Goal: Task Accomplishment & Management: Complete application form

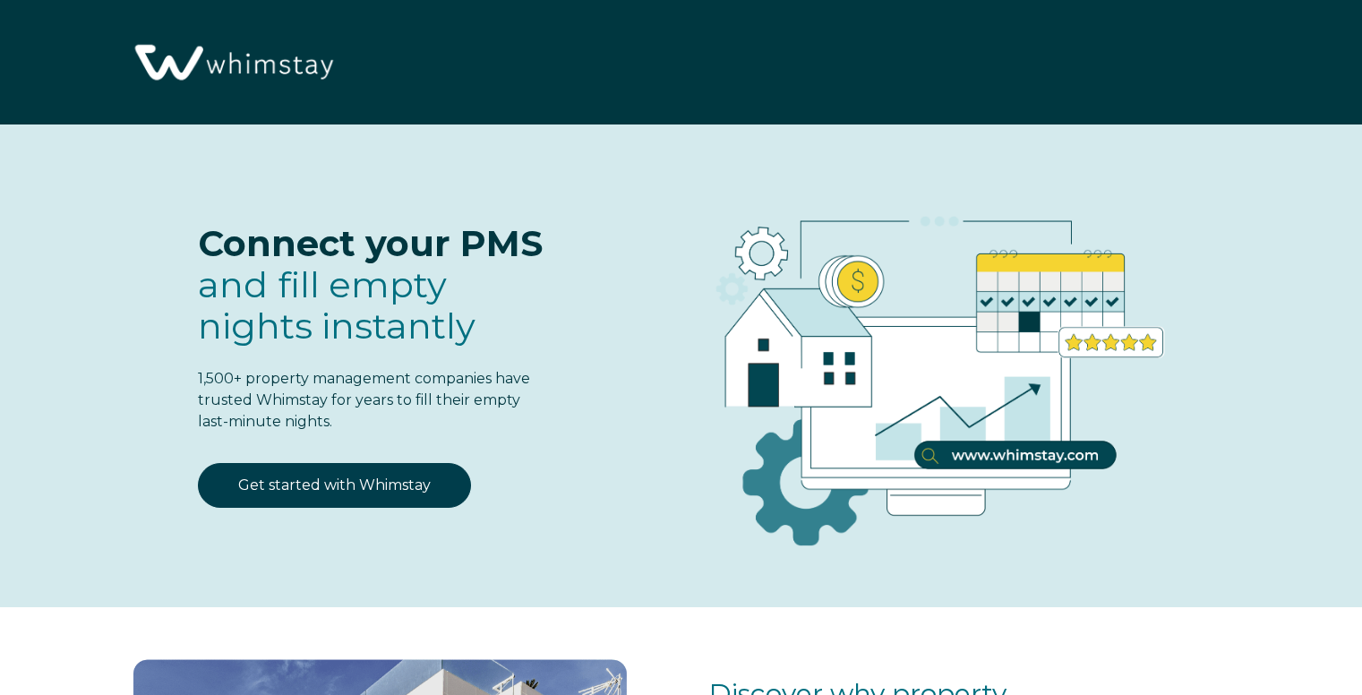
select select "PH"
select select "Standard"
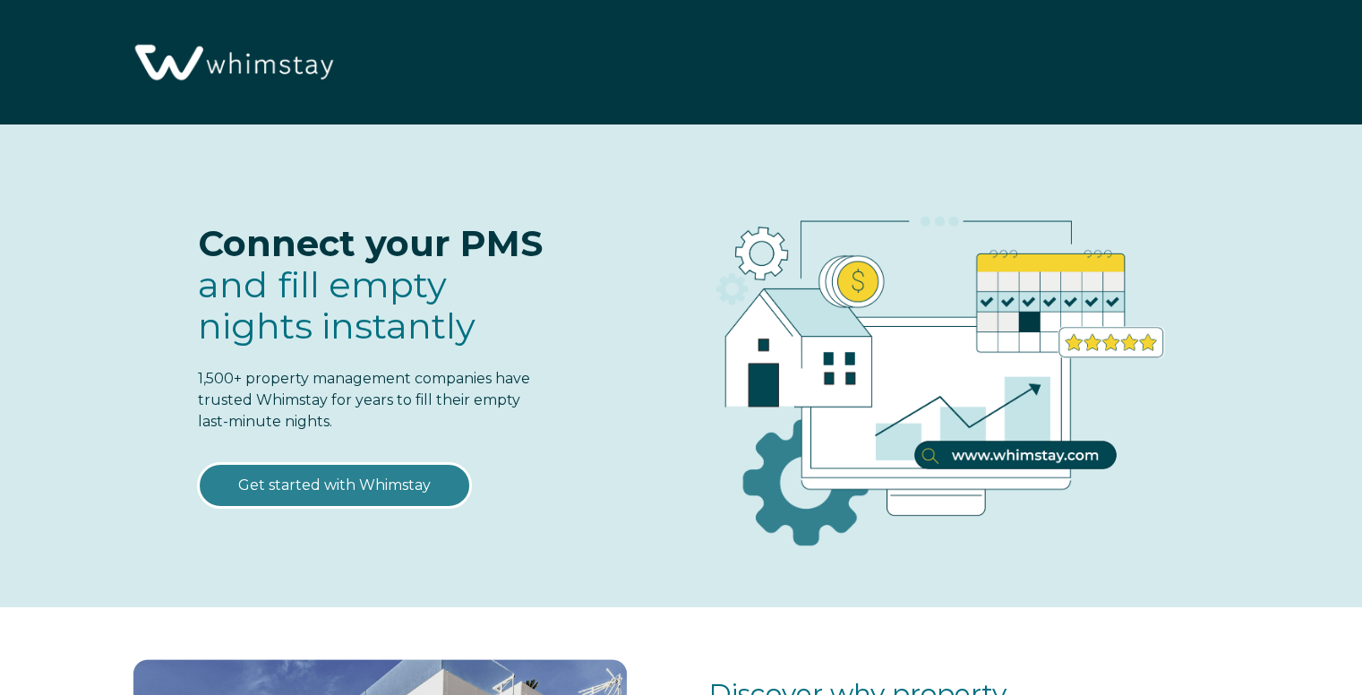
click at [397, 489] on link "Get started with Whimstay" at bounding box center [334, 485] width 273 height 45
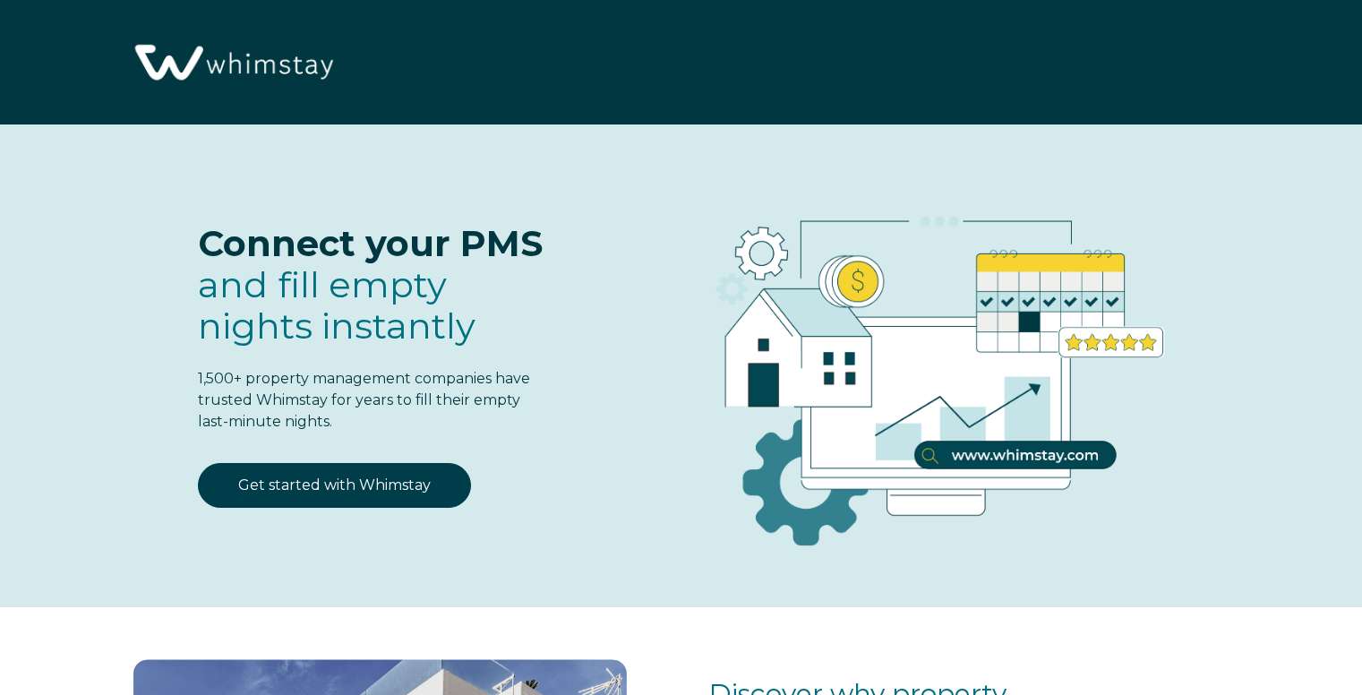
select select "PH"
select select "Standard"
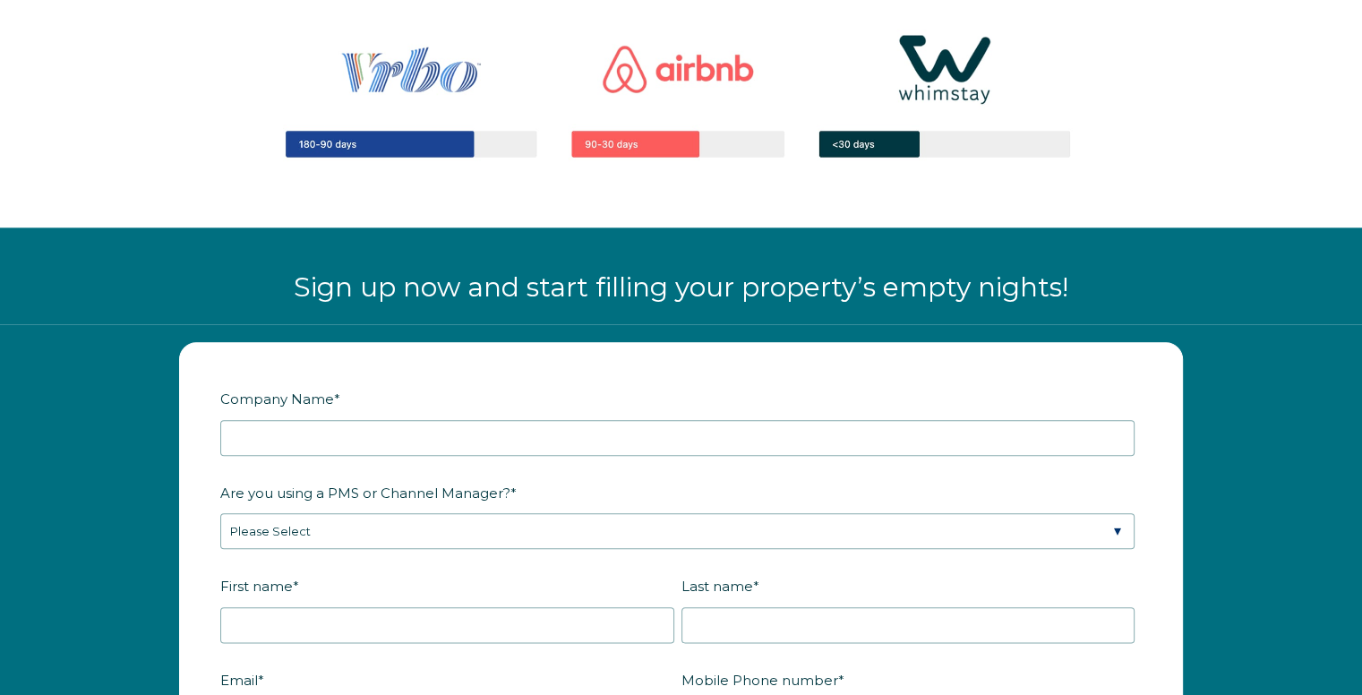
scroll to position [2034, 0]
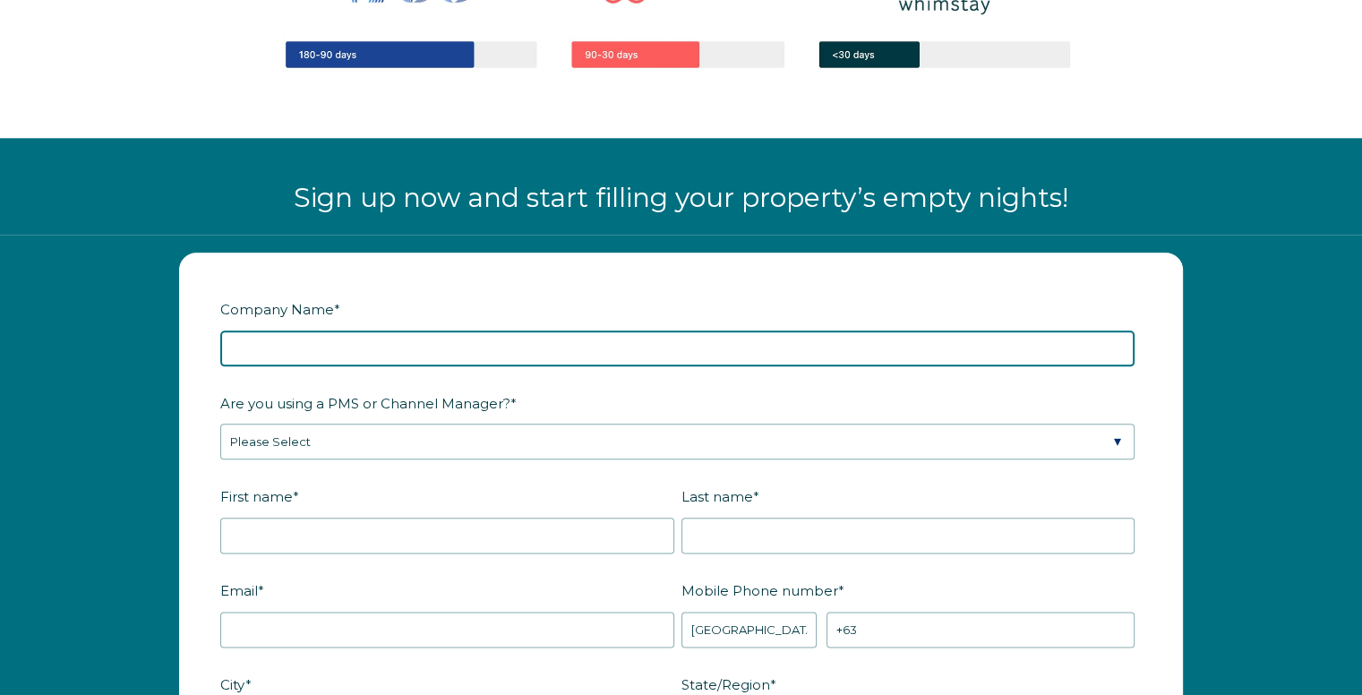
click at [535, 335] on input "Company Name *" at bounding box center [677, 348] width 914 height 36
type input "MCI Properties LLC"
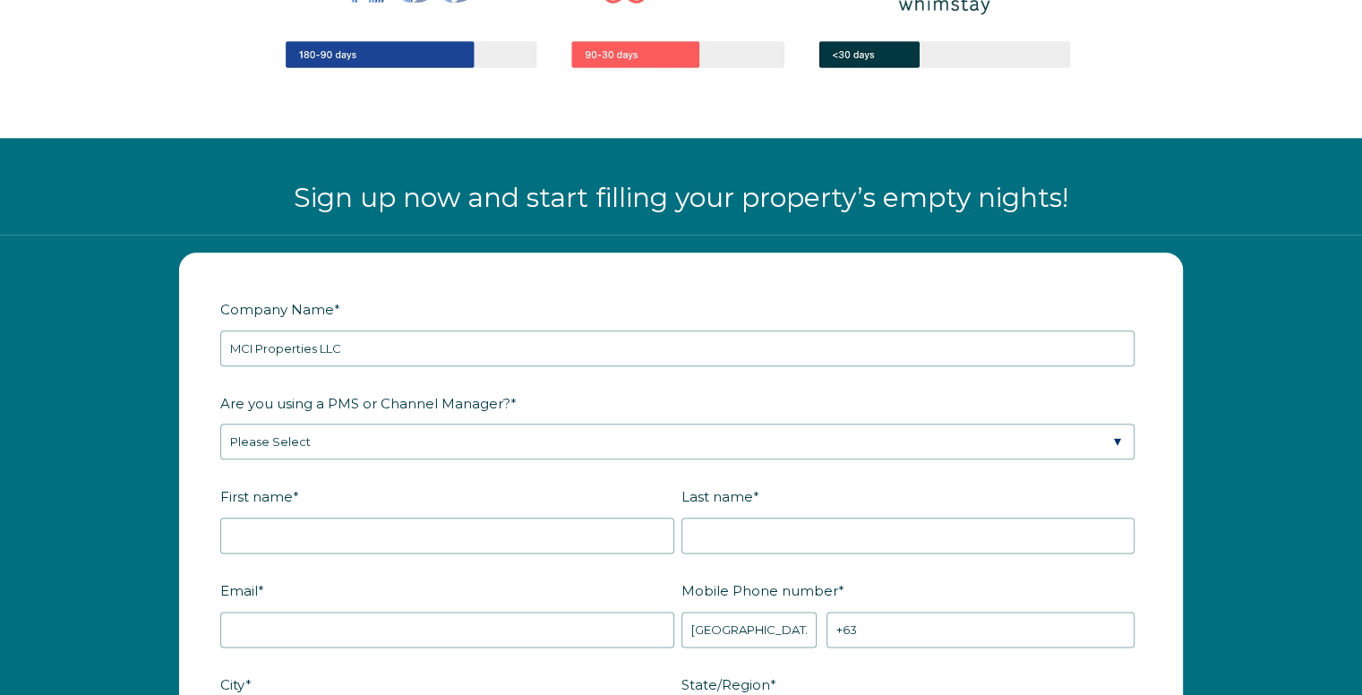
type input "[GEOGRAPHIC_DATA]"
type input "[US_STATE]"
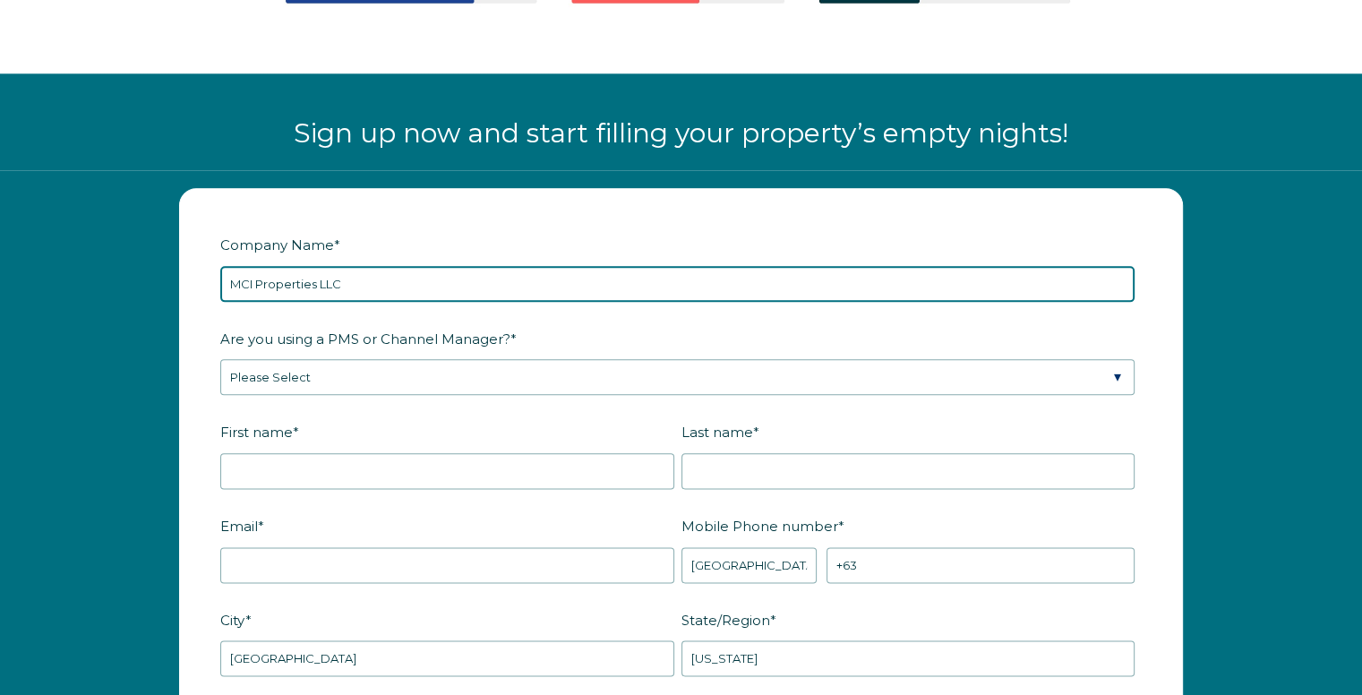
scroll to position [2213, 0]
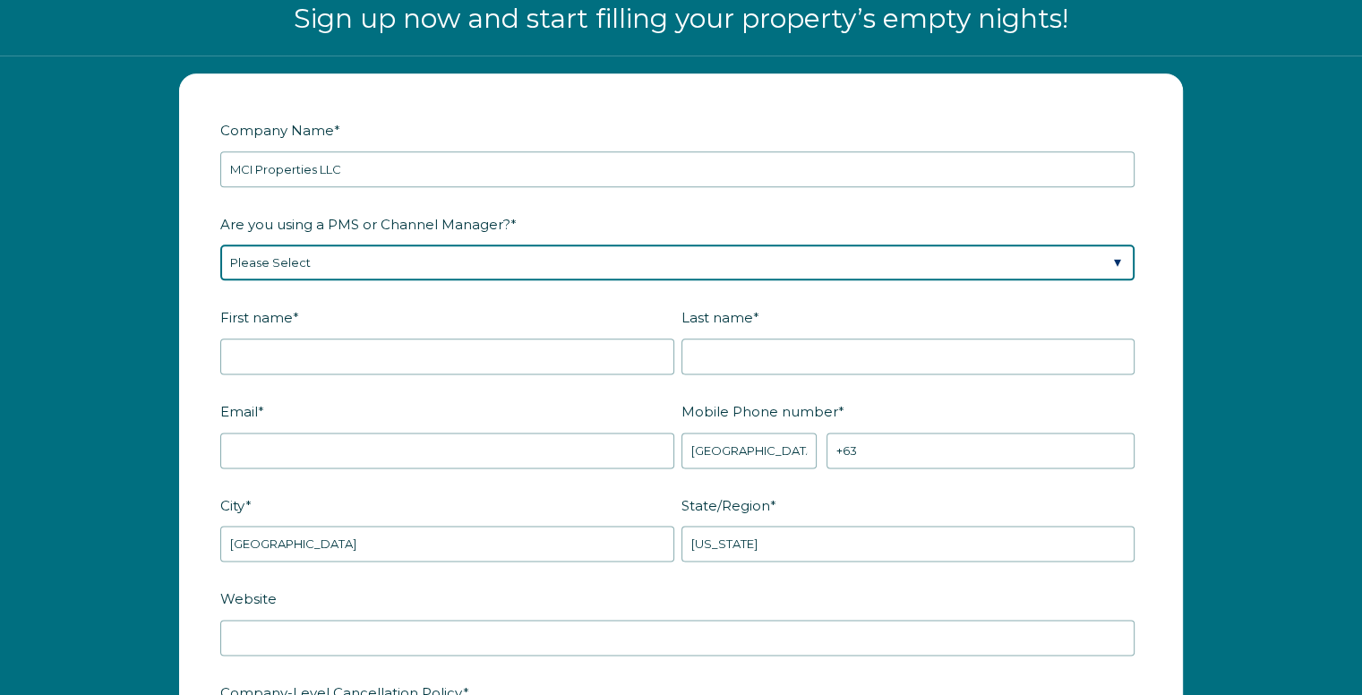
click at [357, 258] on select "Please Select Barefoot BookingPal Boost Brightside CiiRUS Escapia Guesty Hostaw…" at bounding box center [677, 262] width 914 height 36
select select "Guesty"
click at [220, 244] on select "Please Select Barefoot BookingPal Boost Brightside CiiRUS Escapia Guesty Hostaw…" at bounding box center [677, 262] width 914 height 36
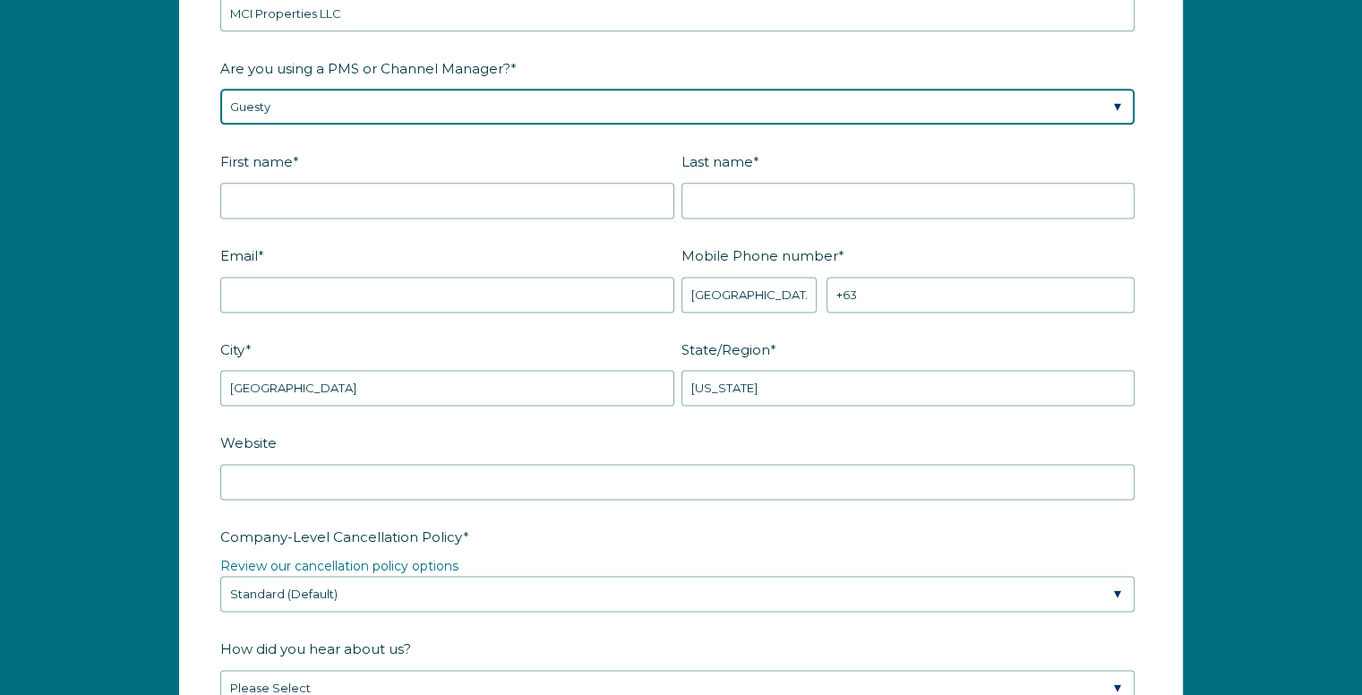
scroll to position [2392, 0]
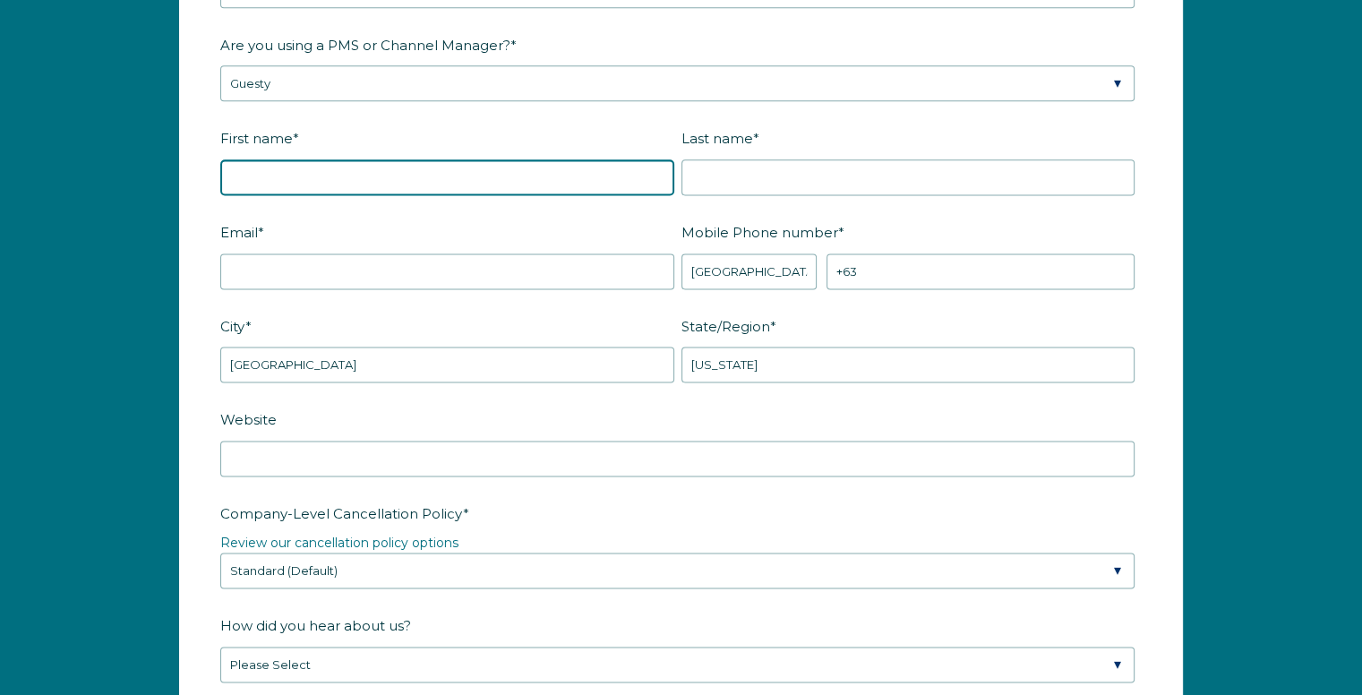
click at [372, 166] on input "First name *" at bounding box center [447, 177] width 454 height 36
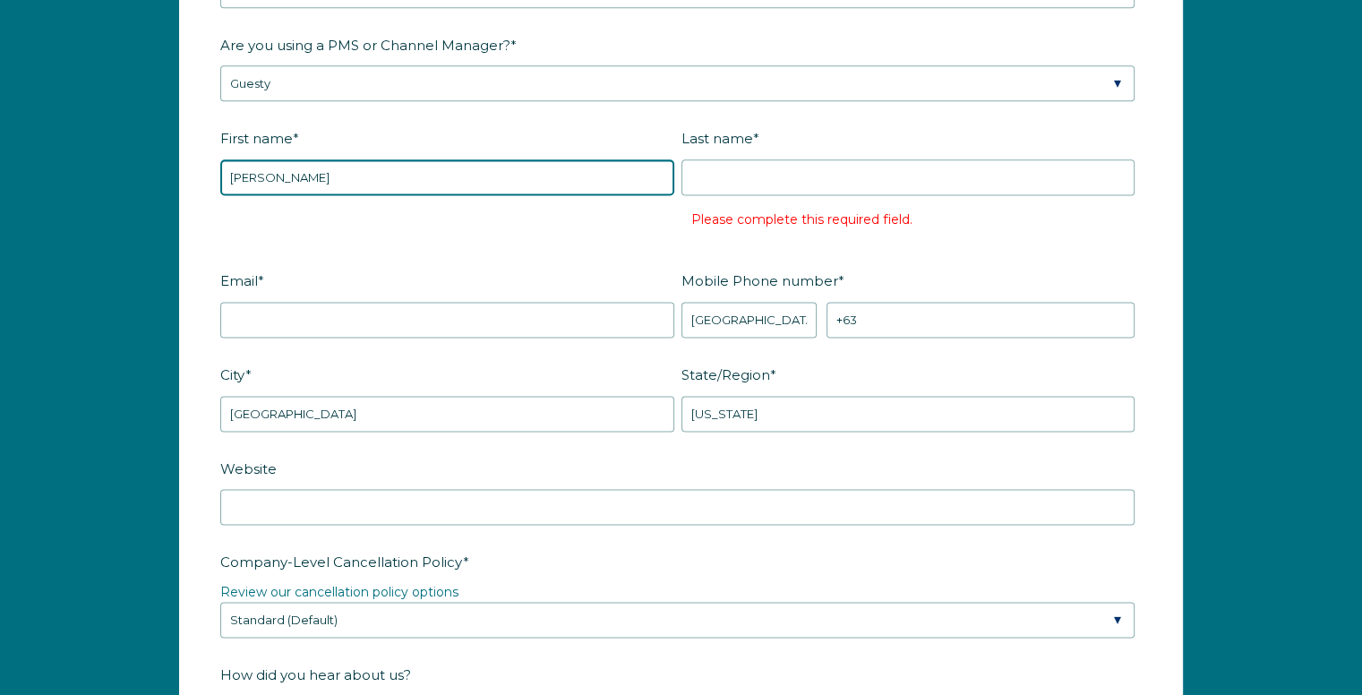
click at [315, 172] on input "[PERSON_NAME]" at bounding box center [447, 177] width 454 height 36
type input "[PERSON_NAME]"
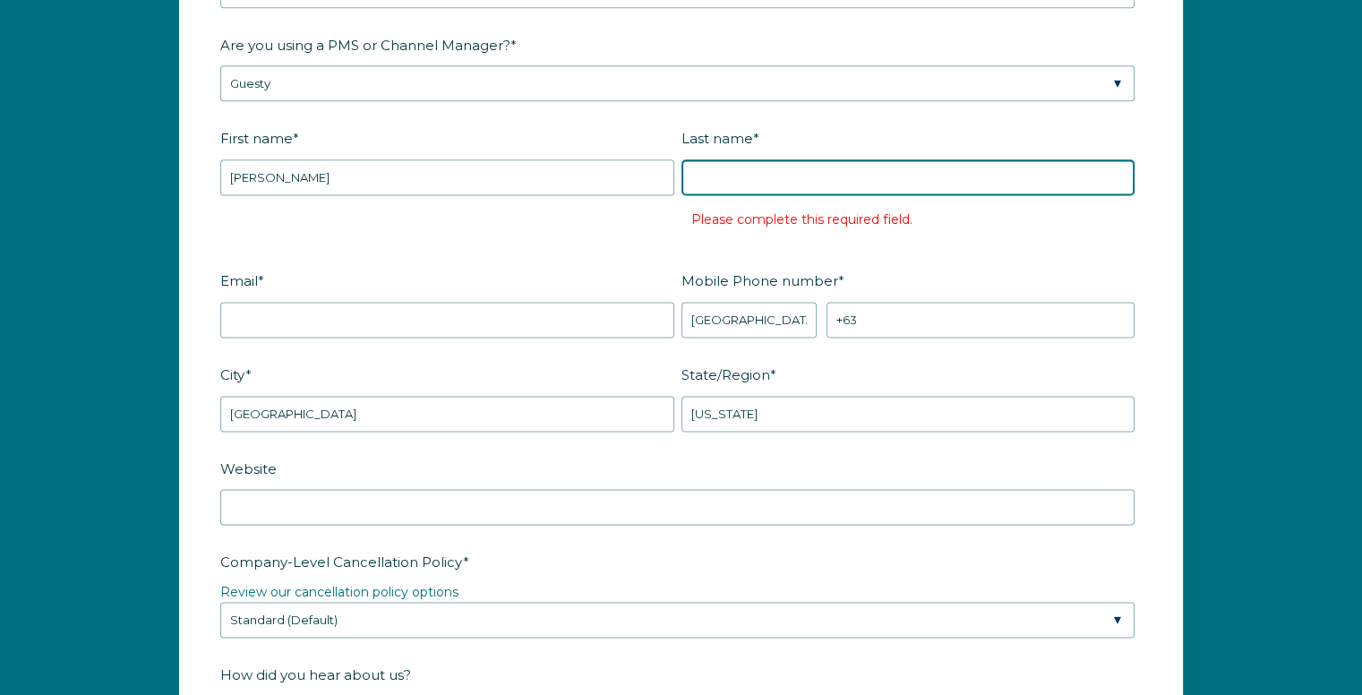
click at [740, 185] on input "Last name *" at bounding box center [908, 177] width 454 height 36
paste input "[PERSON_NAME]"
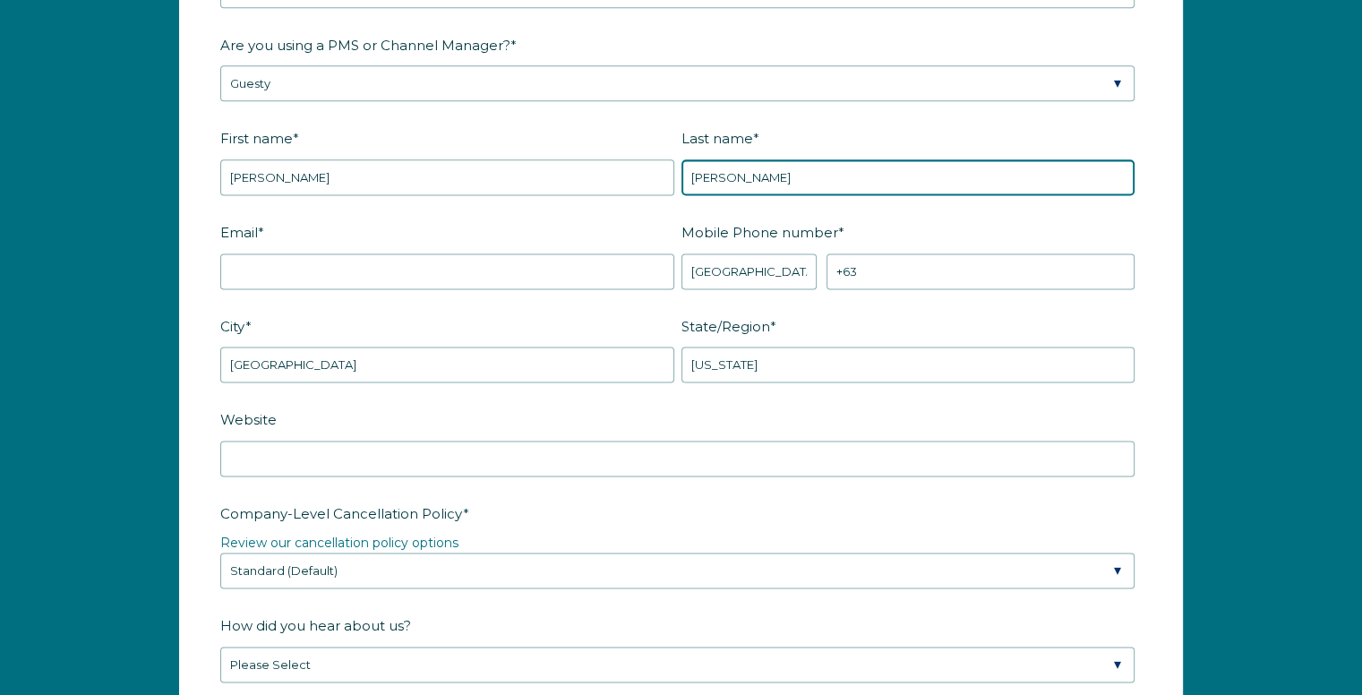
type input "[PERSON_NAME]"
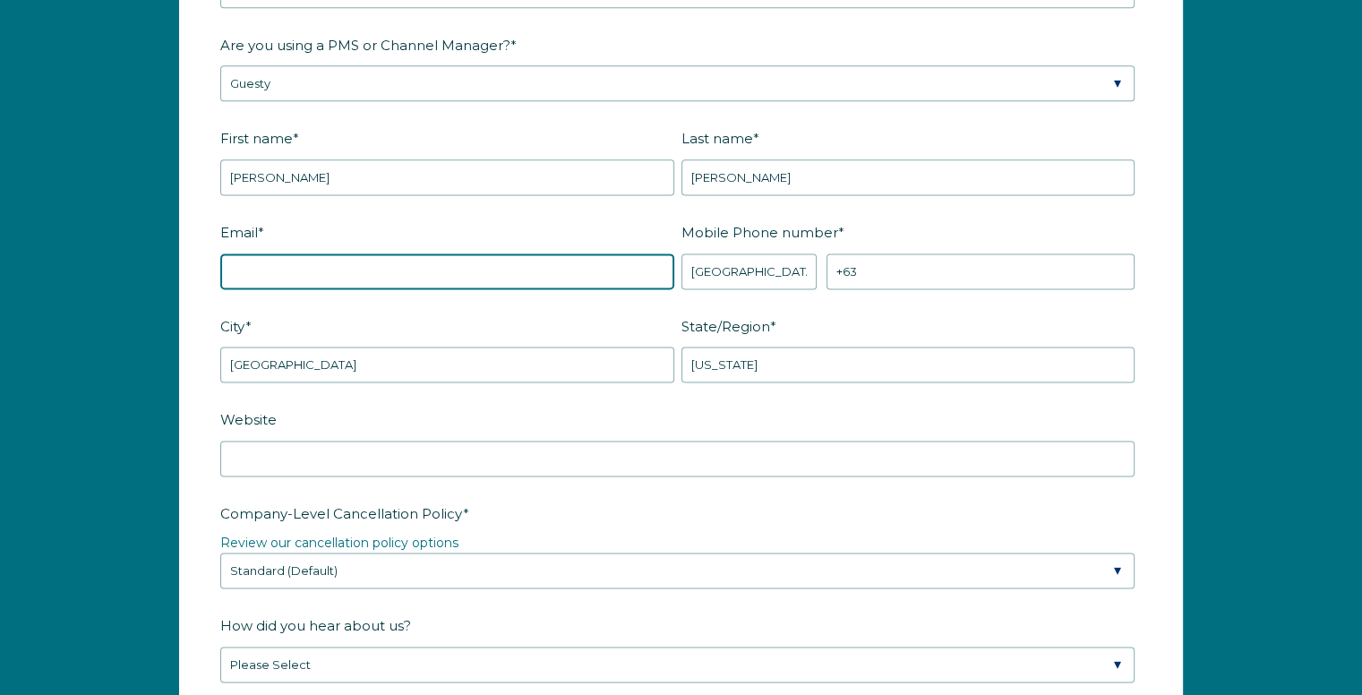
click at [525, 274] on input "Email *" at bounding box center [447, 271] width 454 height 36
type input "[EMAIL_ADDRESS][DOMAIN_NAME]"
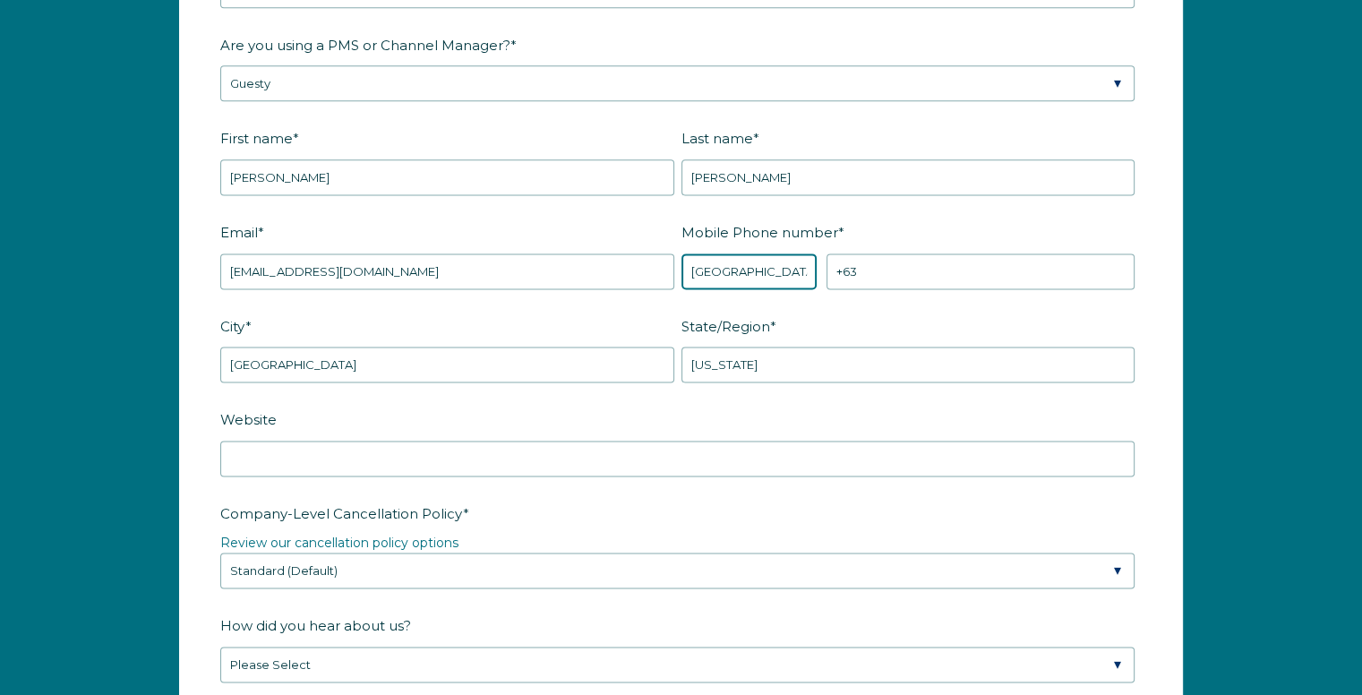
click at [774, 277] on select "* [GEOGRAPHIC_DATA] (‫[GEOGRAPHIC_DATA]‬‎) [GEOGRAPHIC_DATA] ([GEOGRAPHIC_DATA]…" at bounding box center [749, 271] width 136 height 36
select select "US"
click at [681, 253] on select "* [GEOGRAPHIC_DATA] (‫[GEOGRAPHIC_DATA]‬‎) [GEOGRAPHIC_DATA] ([GEOGRAPHIC_DATA]…" at bounding box center [749, 271] width 136 height 36
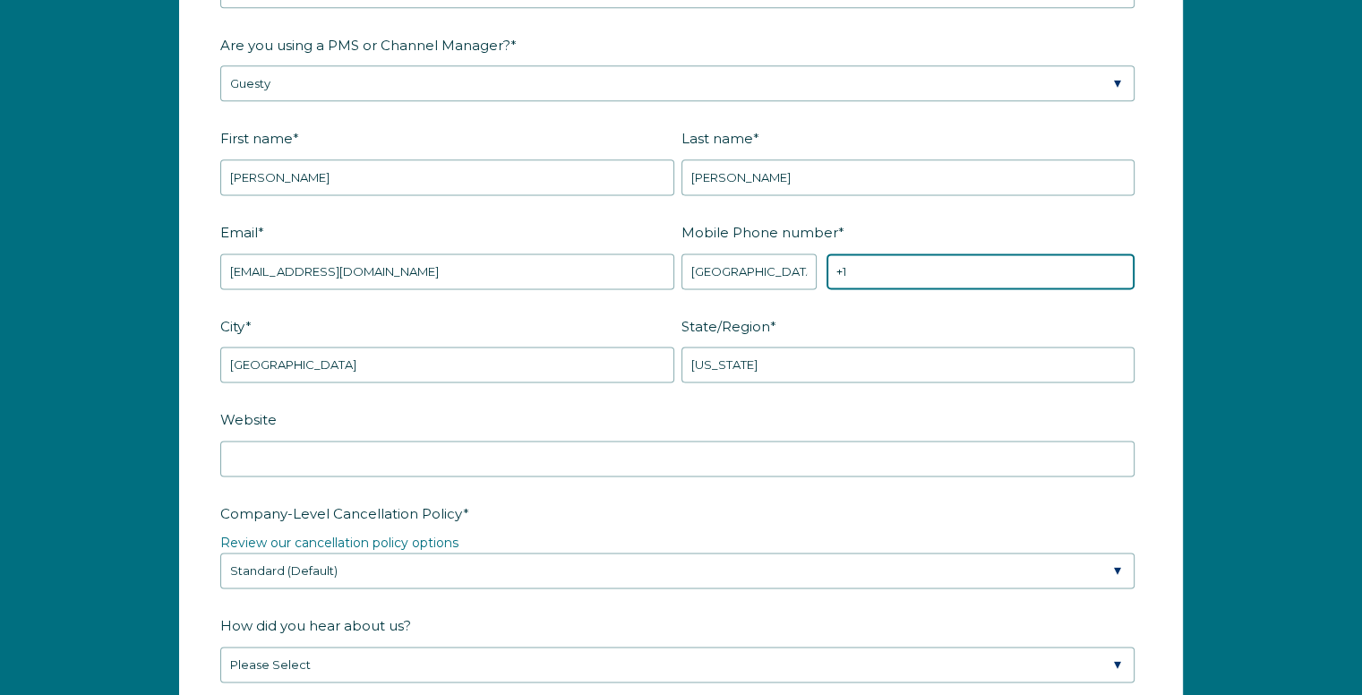
click at [892, 265] on input "+1" at bounding box center [980, 271] width 308 height 36
paste input "[PERSON_NAME]"
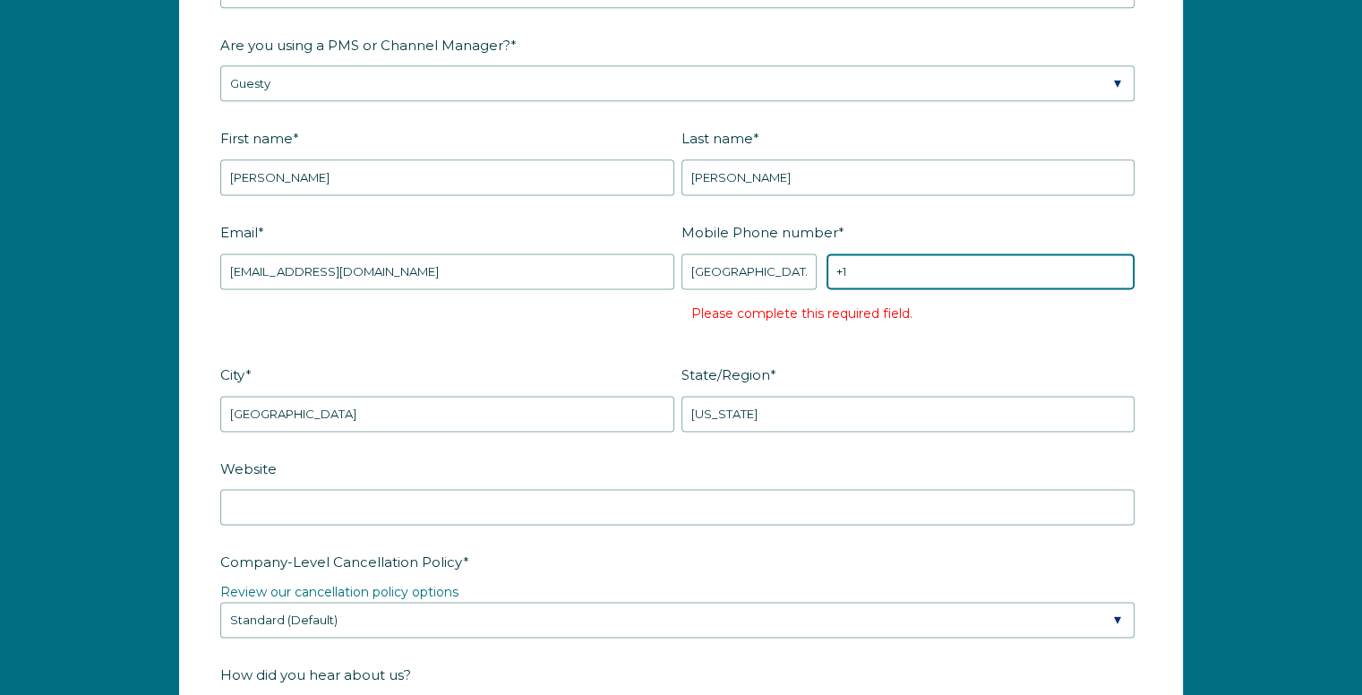
paste input "916)284-1200"
click at [849, 269] on input "+1 916)284-1200" at bounding box center [980, 271] width 308 height 36
click at [850, 269] on input "+1 916)284-1200" at bounding box center [980, 271] width 308 height 36
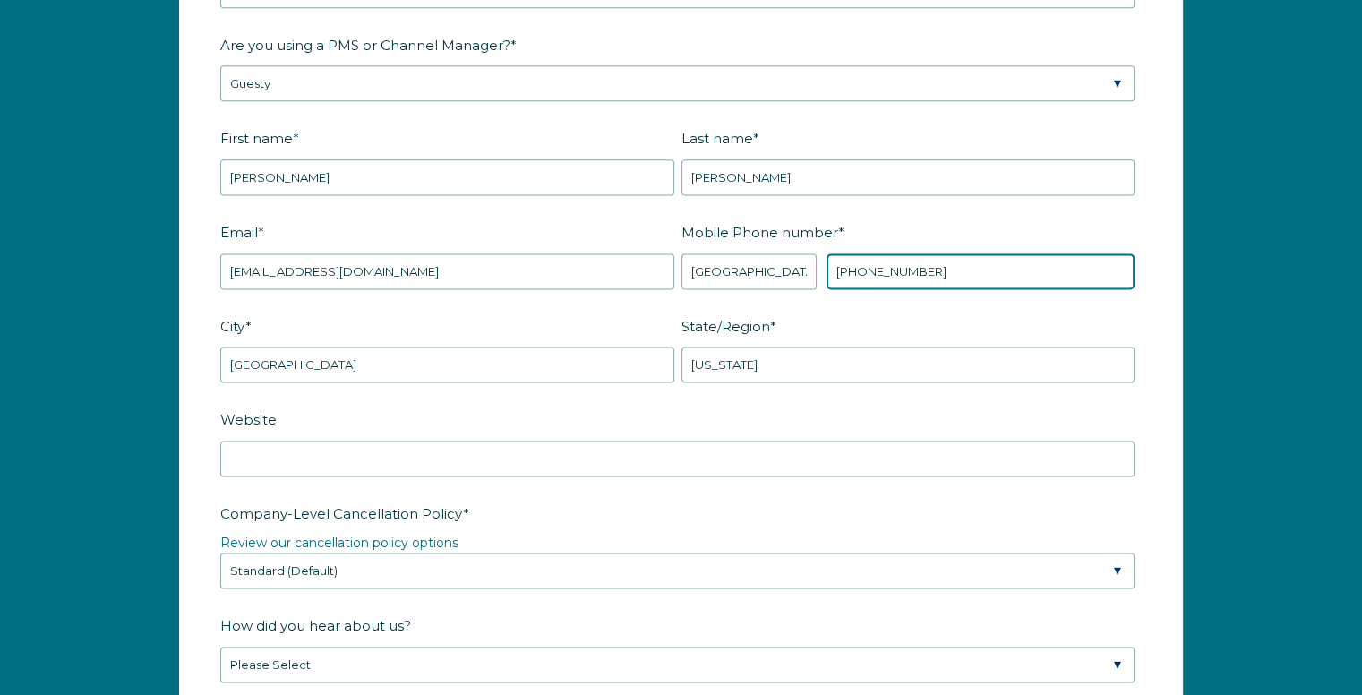
type input "[PHONE_NUMBER]"
click at [535, 409] on label "Website" at bounding box center [680, 419] width 921 height 31
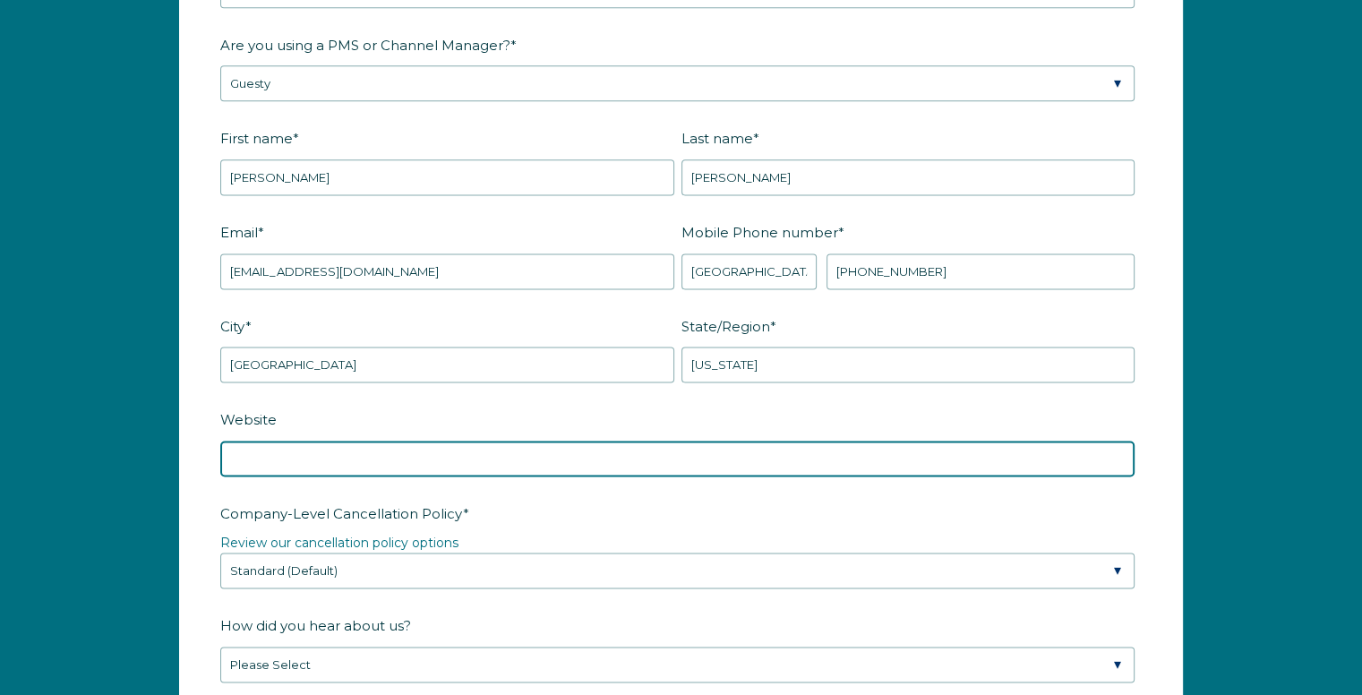
click at [535, 440] on input "Website" at bounding box center [677, 458] width 914 height 36
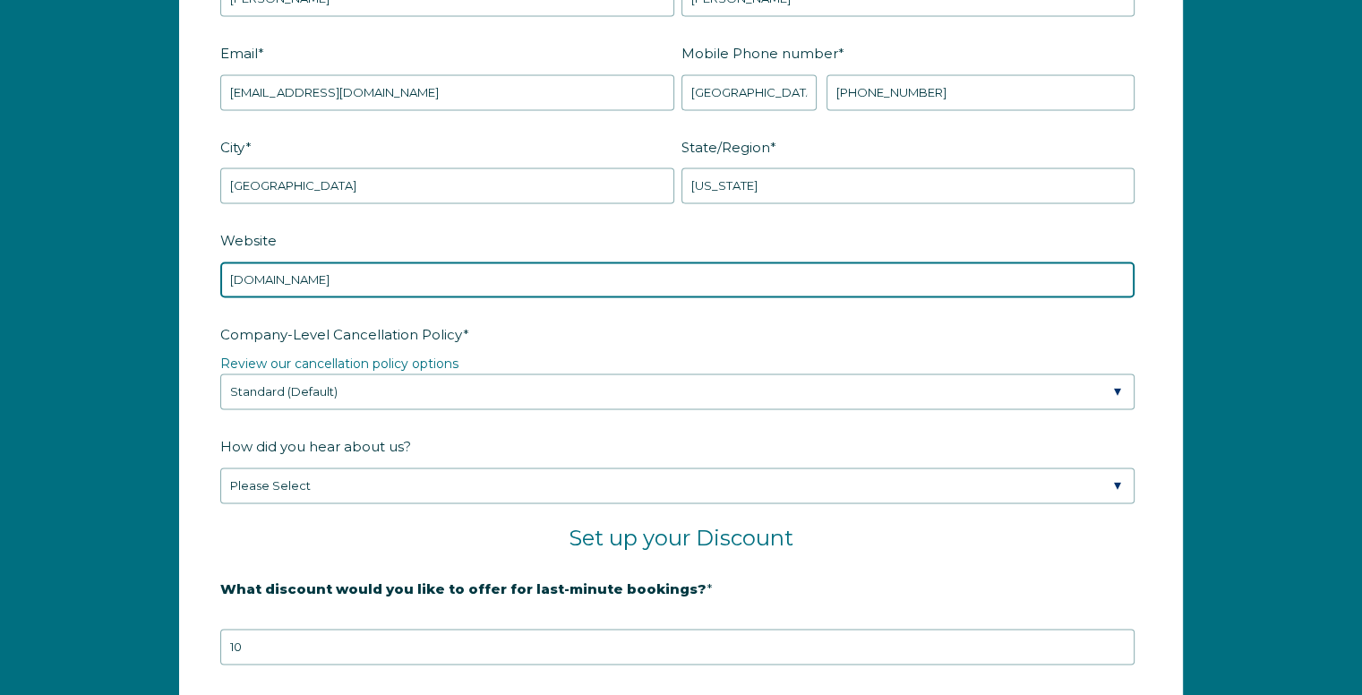
type input "[DOMAIN_NAME]"
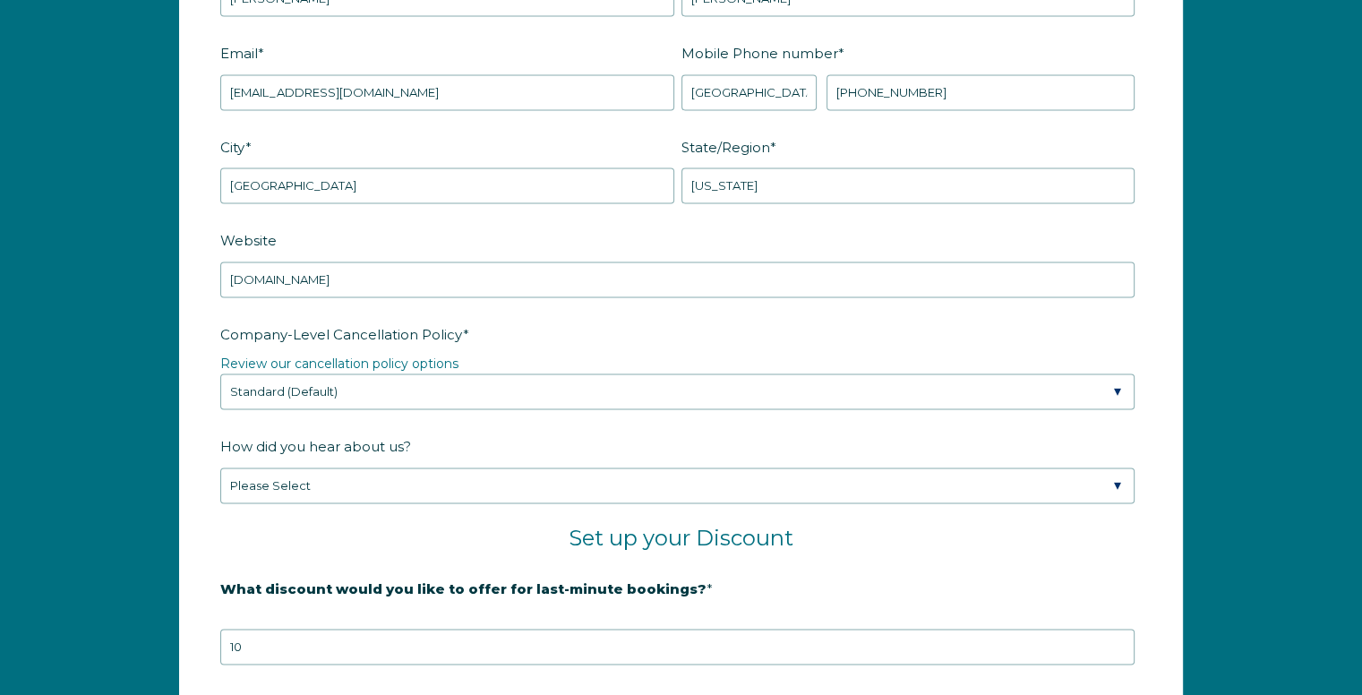
click at [358, 423] on fieldset "Company-Level Cancellation Policy * Review our cancellation policy options Plea…" at bounding box center [680, 375] width 921 height 113
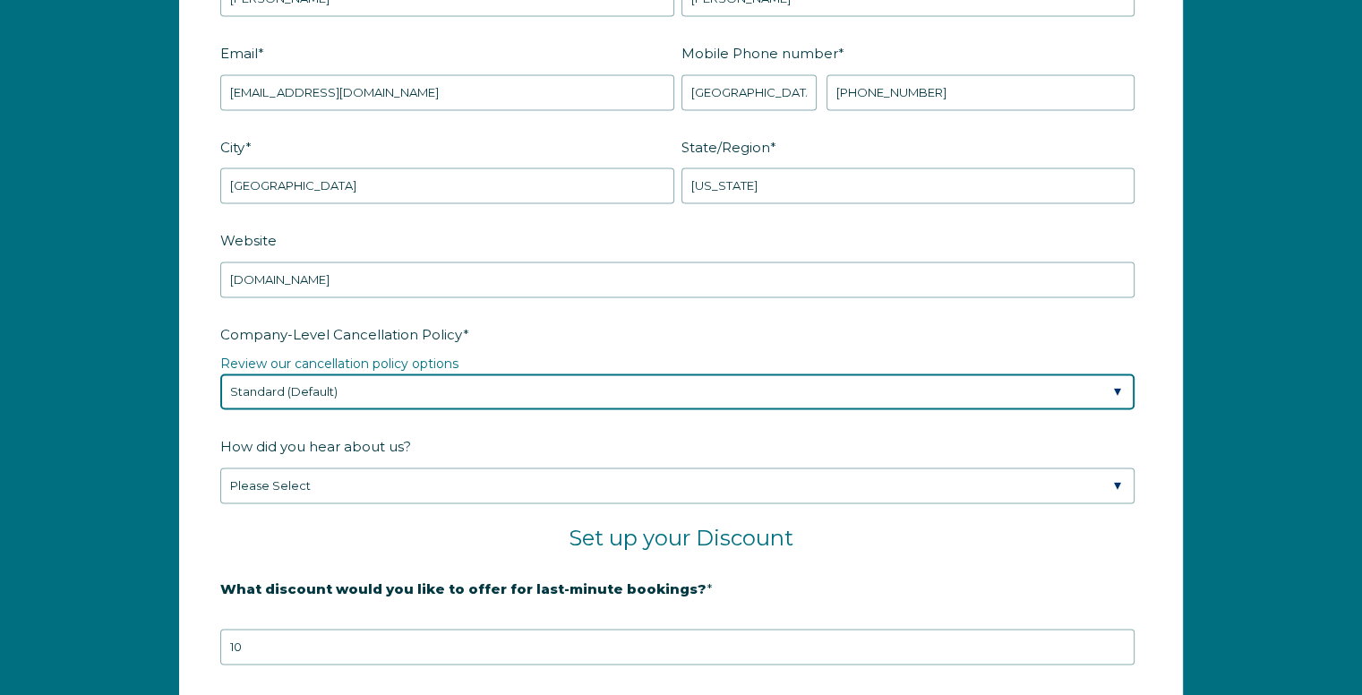
click at [368, 395] on select "Please Select Partial Standard (Default) Moderate Strict" at bounding box center [677, 391] width 914 height 36
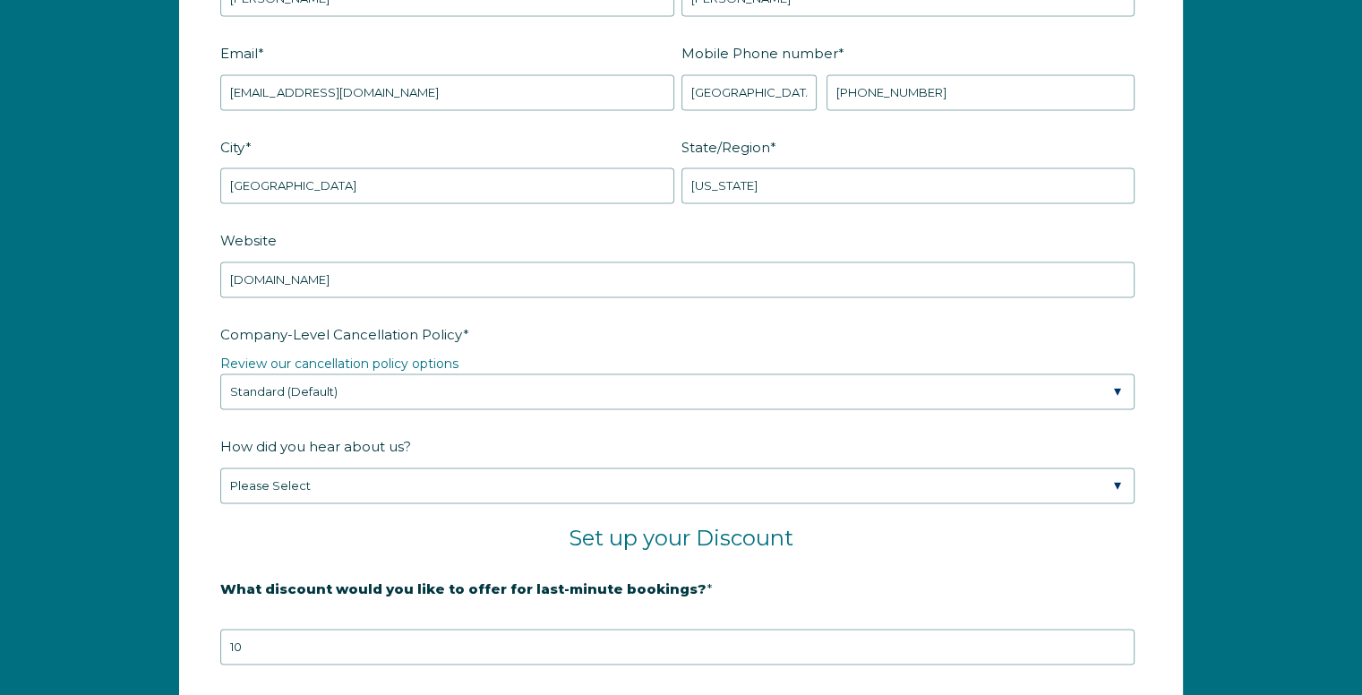
click at [1216, 323] on div "Company Name * MCI Properties LLC Are you using a PMS or Channel Manager? * Ple…" at bounding box center [681, 387] width 1362 height 1380
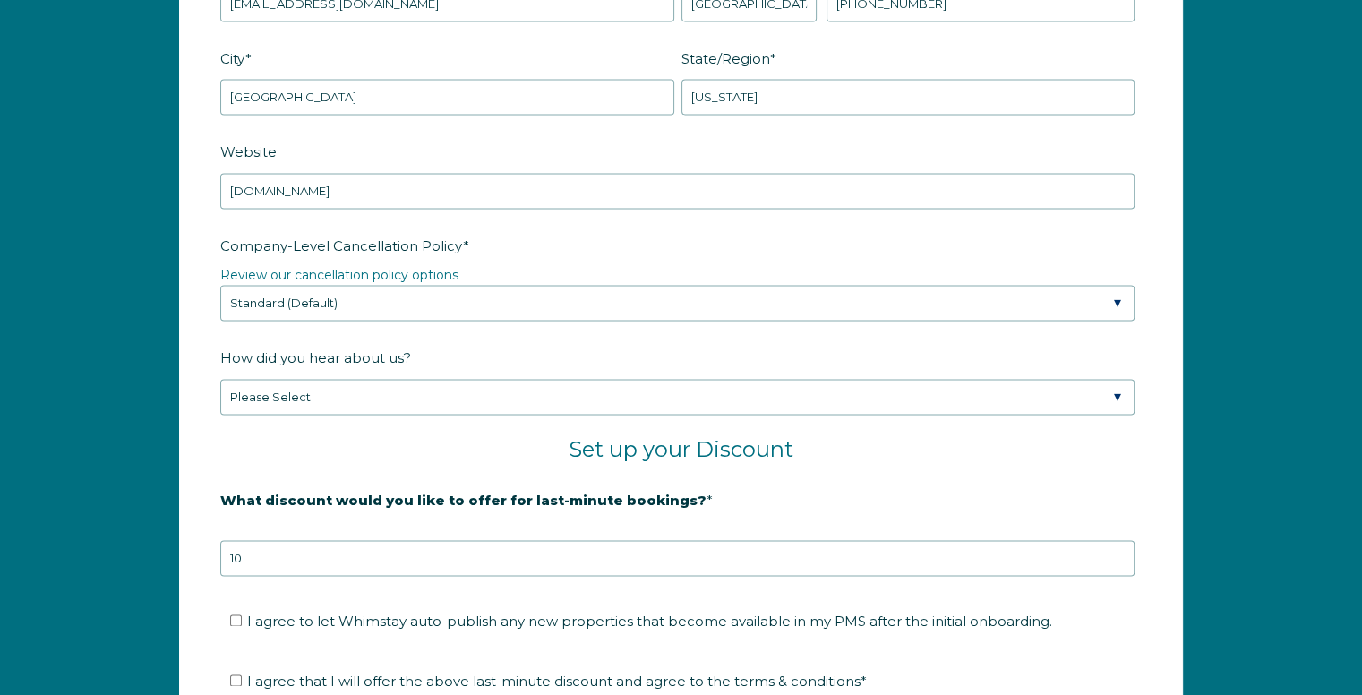
scroll to position [2750, 0]
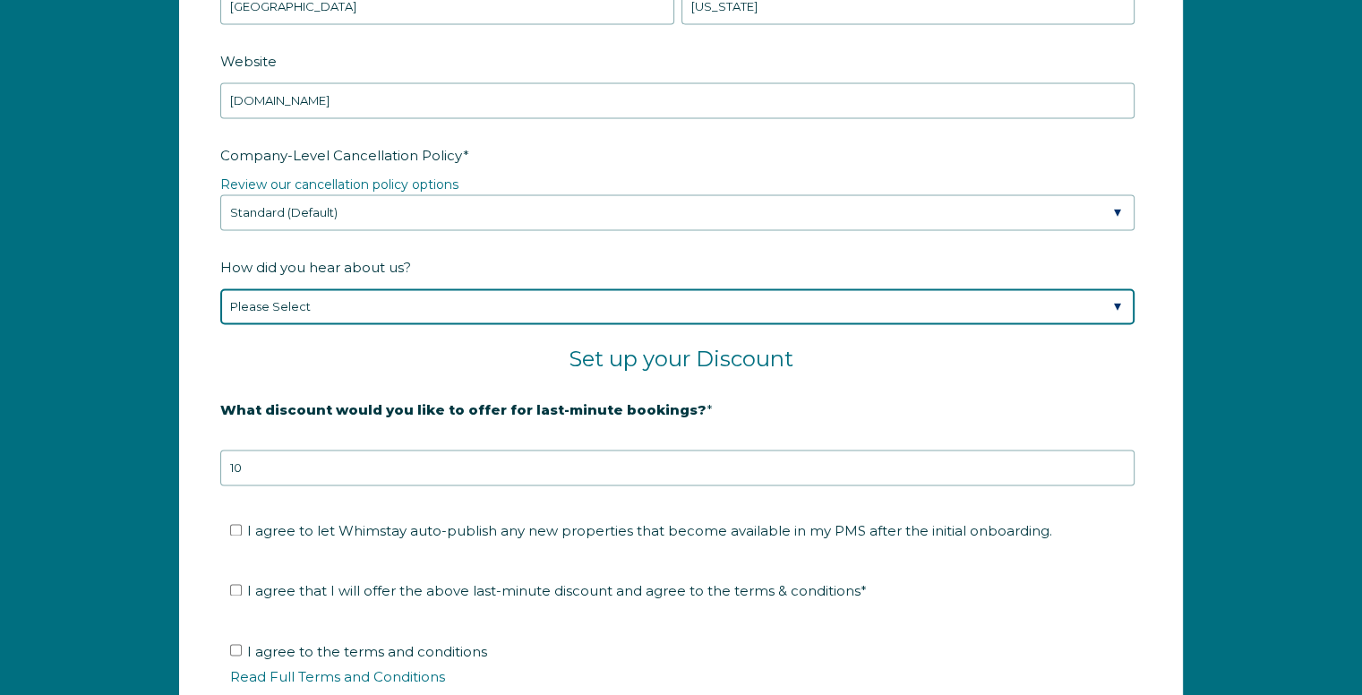
click at [415, 302] on select "Please Select Found Whimstay through a Google search Spoke to a Whimstay salesp…" at bounding box center [677, 306] width 914 height 36
click at [220, 288] on select "Please Select Found Whimstay through a Google search Spoke to a Whimstay salesp…" at bounding box center [677, 306] width 914 height 36
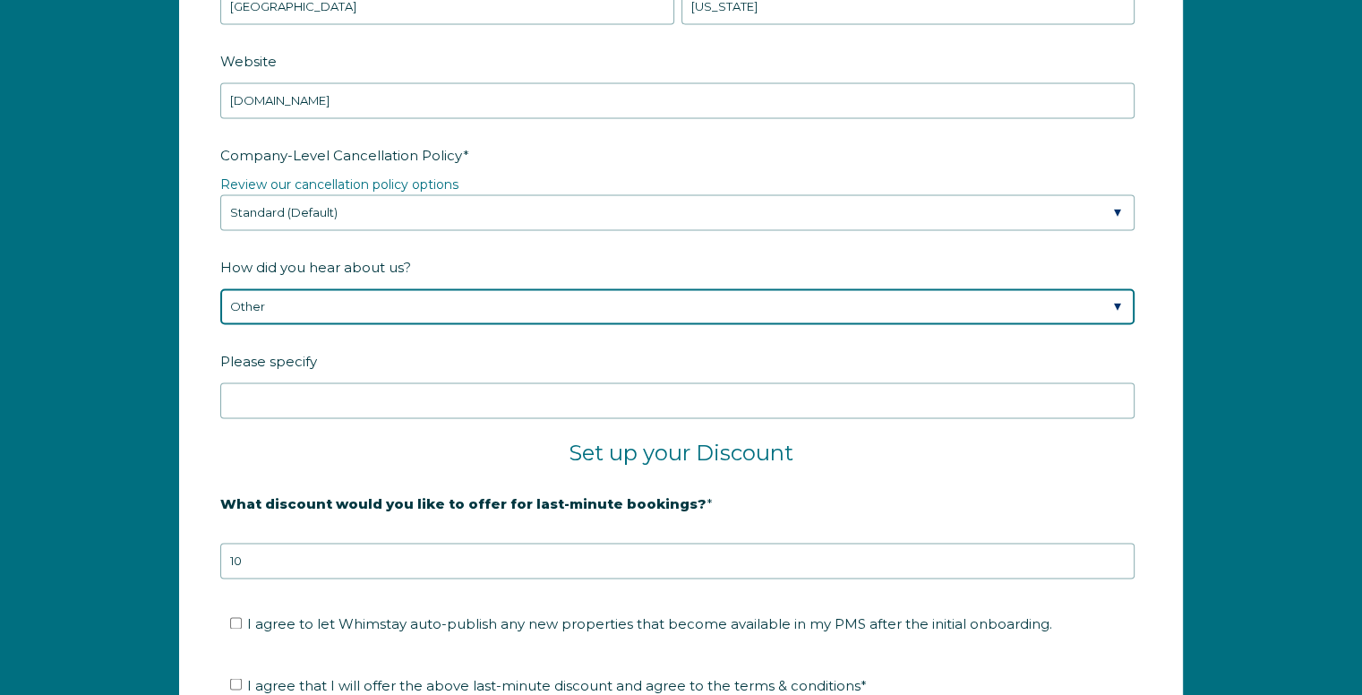
click at [395, 308] on select "Please Select Found Whimstay through a Google search Spoke to a Whimstay salesp…" at bounding box center [677, 306] width 914 height 36
select select "Referral from a Friend"
click at [220, 288] on select "Please Select Found Whimstay through a Google search Spoke to a Whimstay salesp…" at bounding box center [677, 306] width 914 height 36
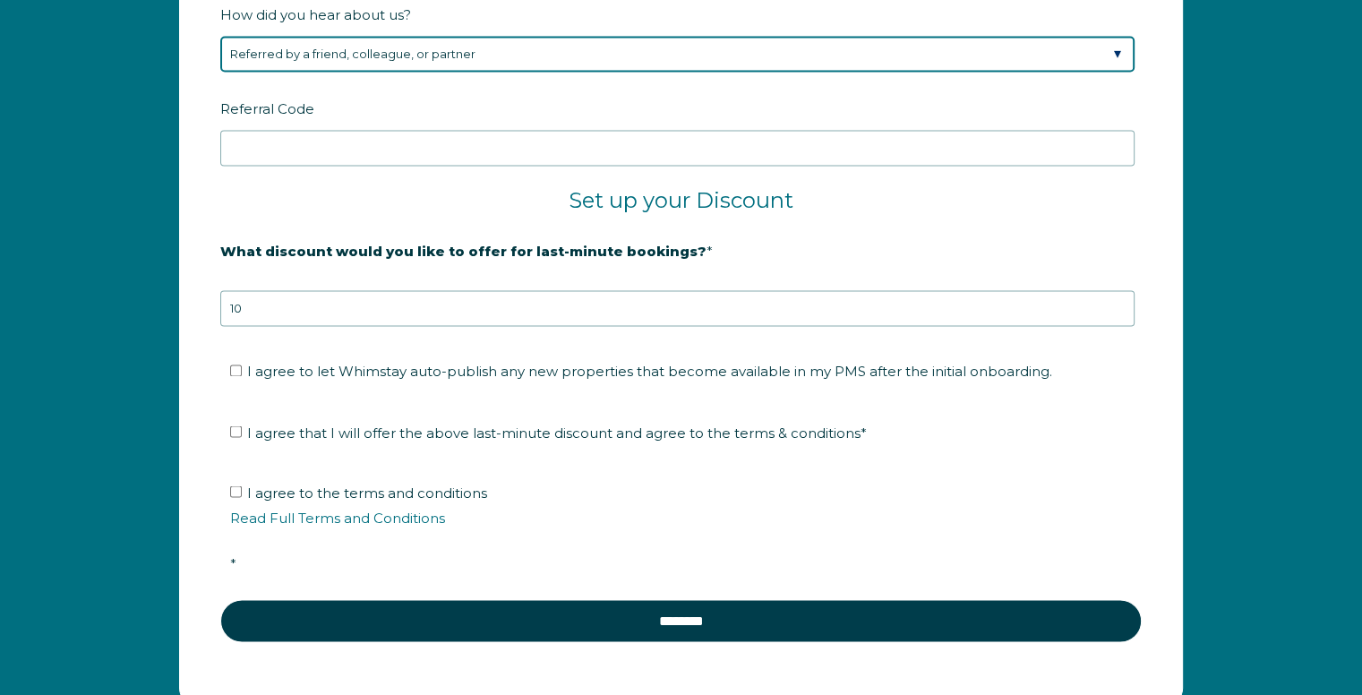
scroll to position [3044, 0]
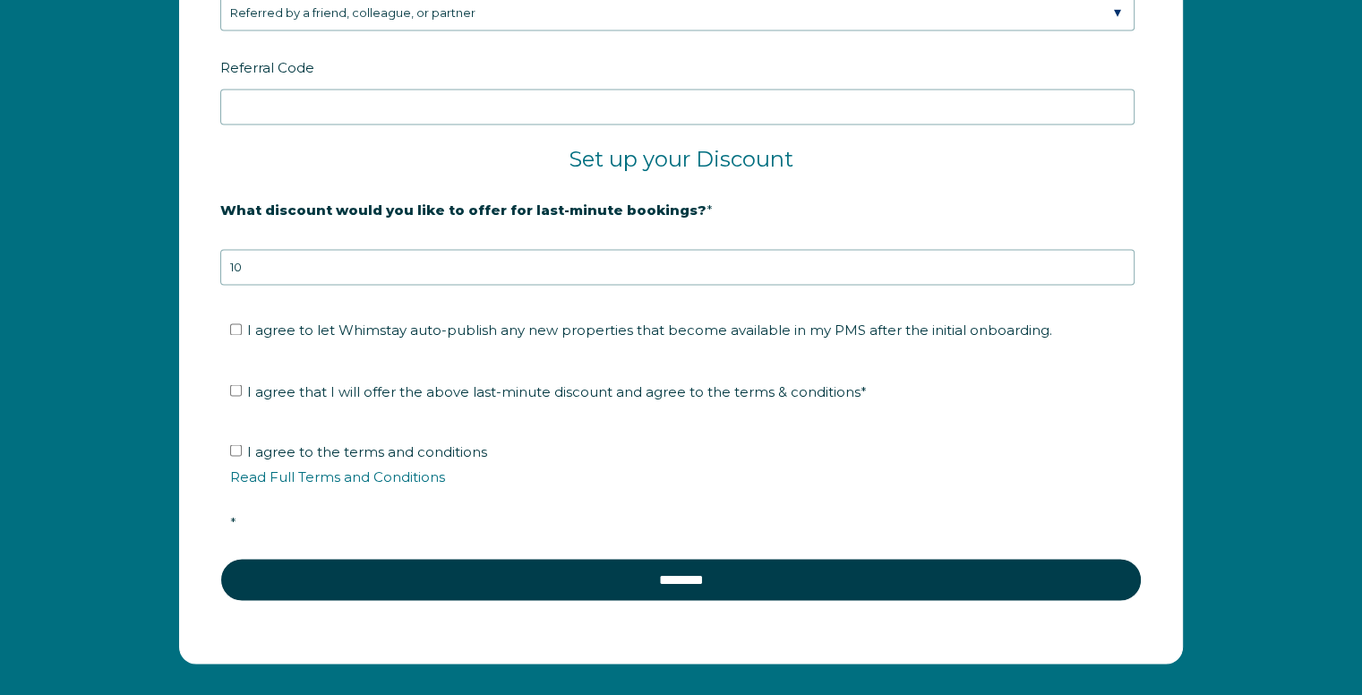
click at [222, 322] on ul "I agree to let Whimstay auto-publish any new properties that become available i…" at bounding box center [677, 330] width 914 height 29
click at [227, 322] on ul "I agree to let Whimstay auto-publish any new properties that become available i…" at bounding box center [677, 330] width 914 height 29
click at [232, 325] on input "I agree to let Whimstay auto-publish any new properties that become available i…" at bounding box center [236, 329] width 12 height 12
checkbox input "true"
click at [233, 384] on input "I agree that I will offer the above last-minute discount and agree to the terms…" at bounding box center [236, 390] width 12 height 12
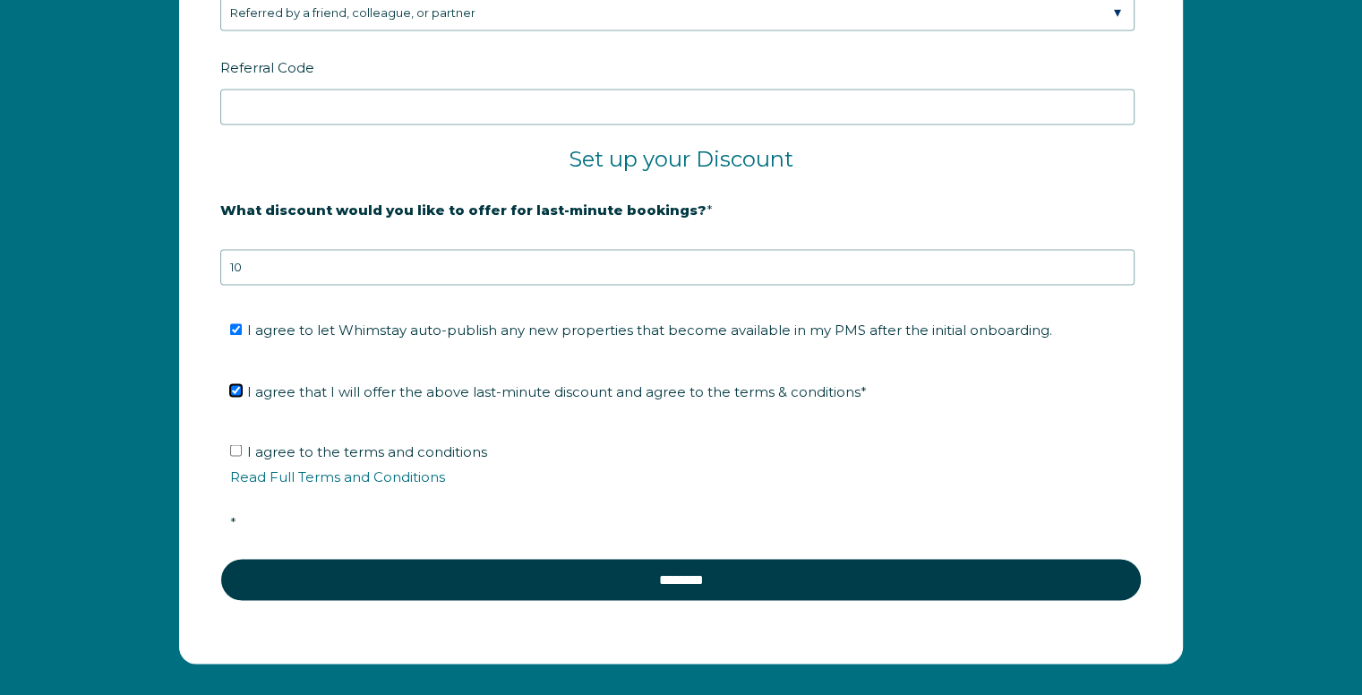
checkbox input "true"
click at [235, 444] on input "I agree to the terms and conditions Read Full Terms and Conditions *" at bounding box center [236, 450] width 12 height 12
checkbox input "true"
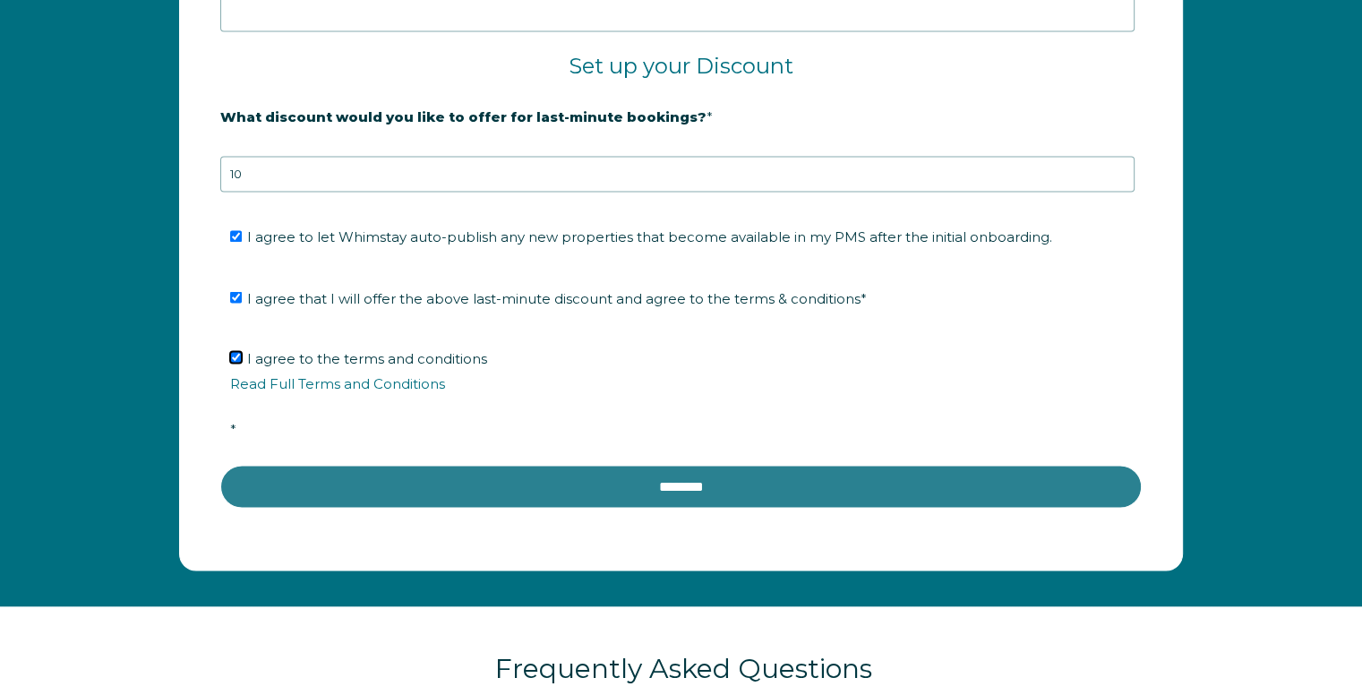
scroll to position [3133, 0]
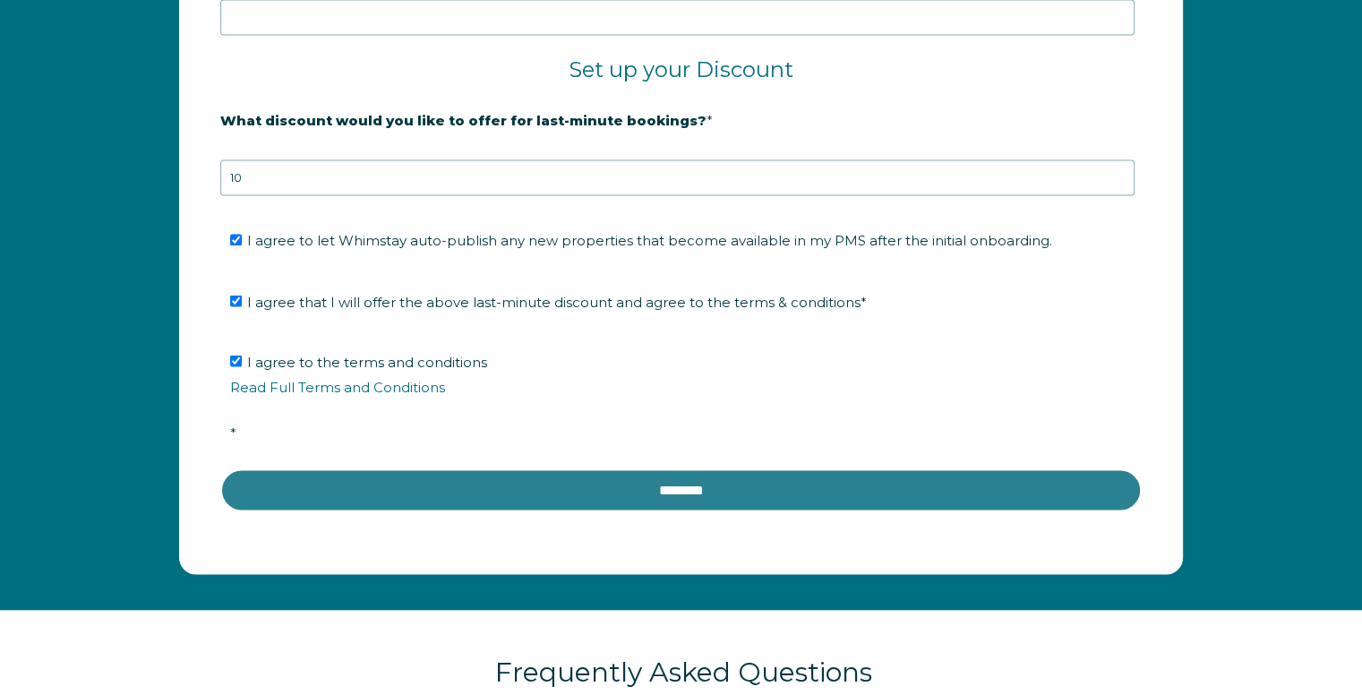
click at [587, 491] on input "********" at bounding box center [680, 489] width 921 height 43
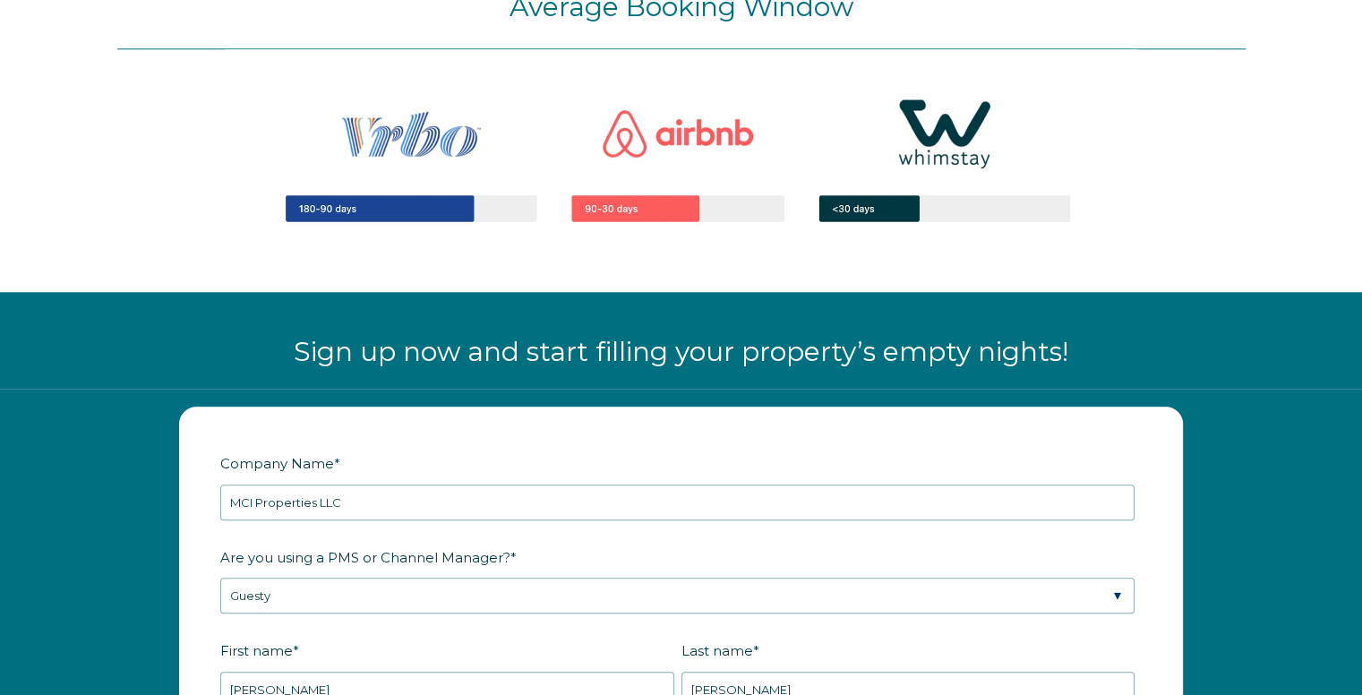
scroll to position [1880, 0]
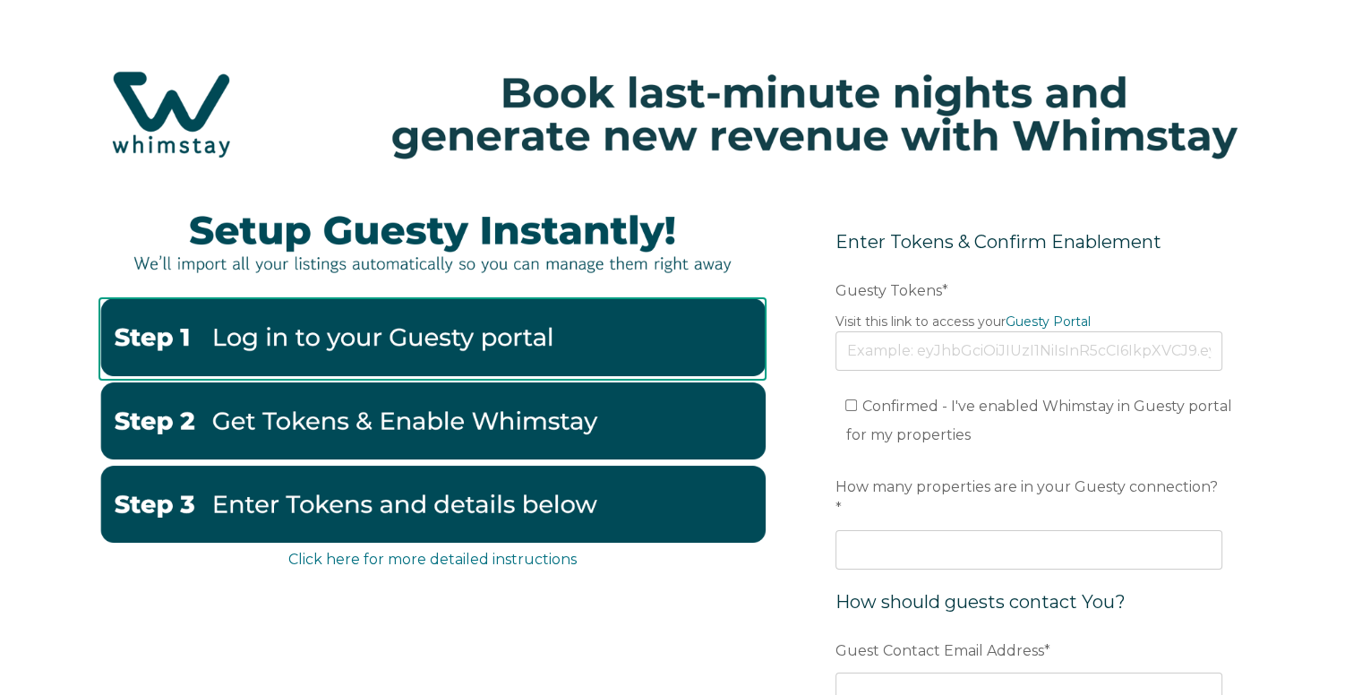
click at [502, 346] on img at bounding box center [432, 336] width 666 height 77
